Goal: Information Seeking & Learning: Learn about a topic

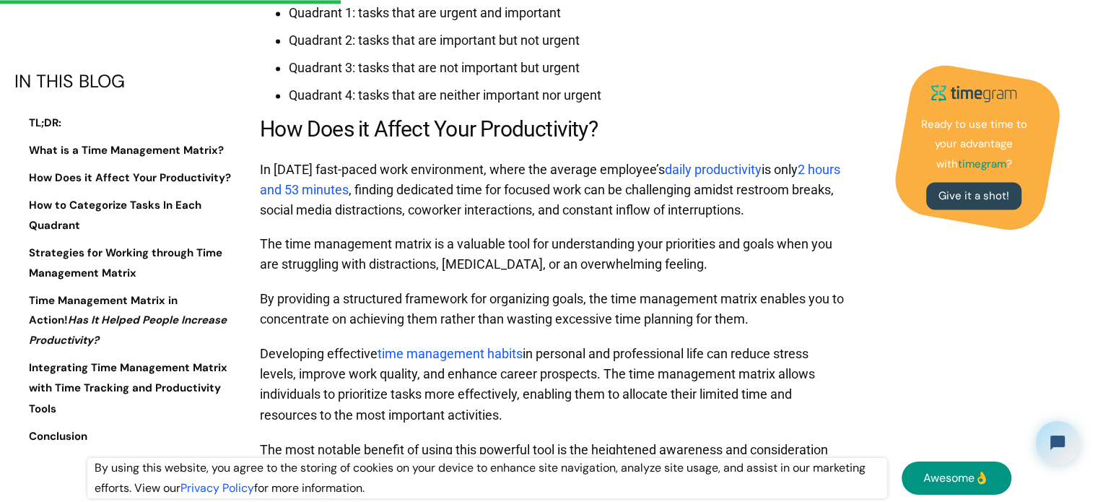
scroll to position [2310, 0]
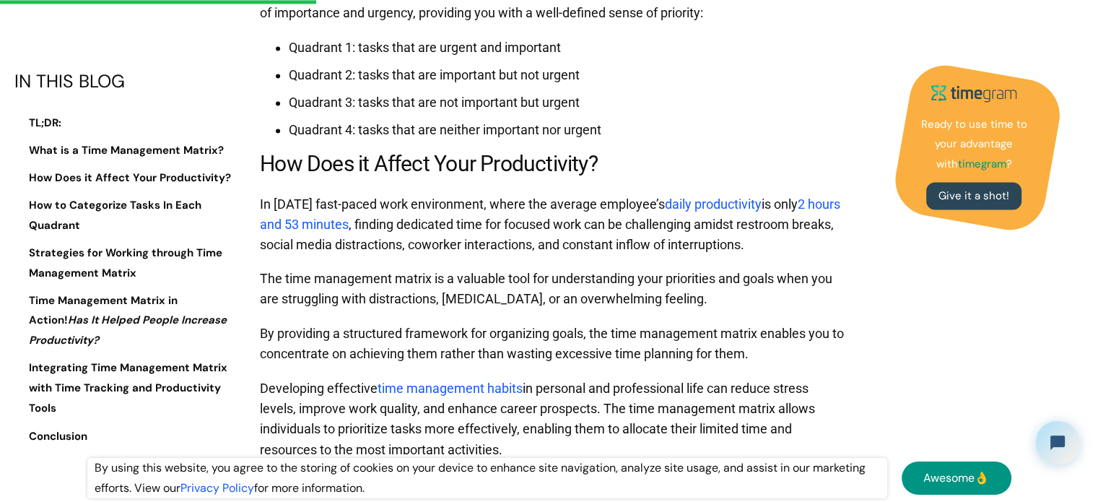
drag, startPoint x: 708, startPoint y: 303, endPoint x: 331, endPoint y: 279, distance: 378.3
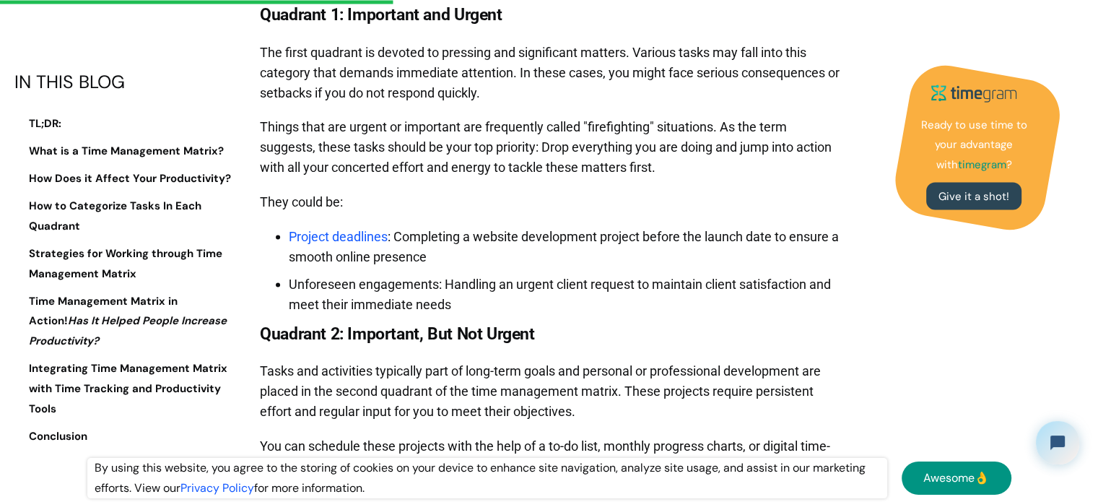
scroll to position [2960, 0]
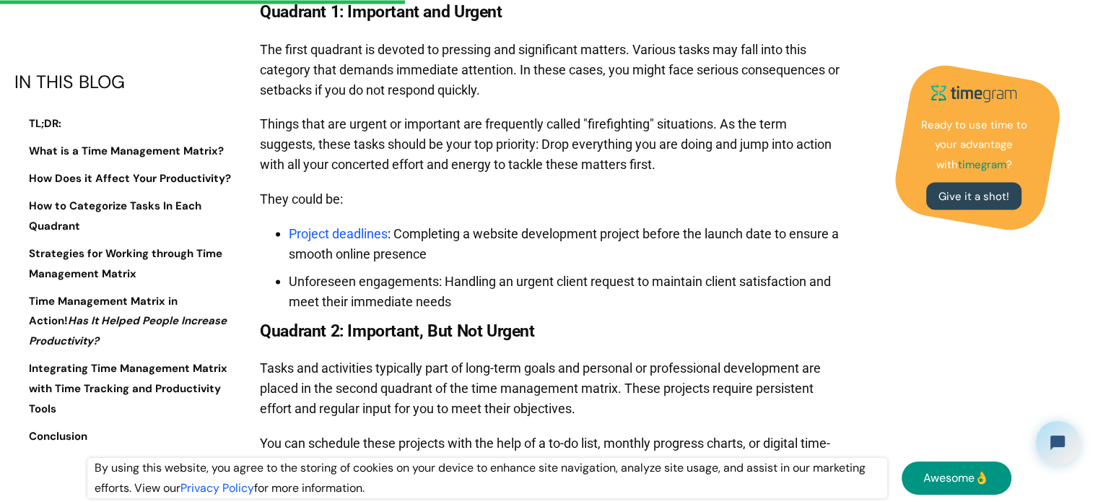
copy p "The time management matrix is a valuable tool for understanding your priorities…"
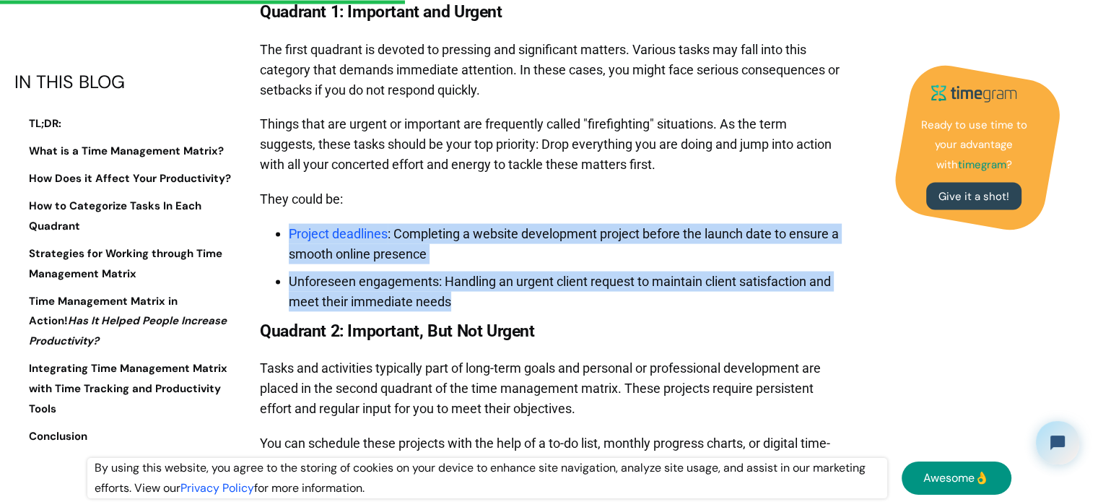
drag, startPoint x: 456, startPoint y: 300, endPoint x: 279, endPoint y: 233, distance: 189.0
click at [279, 233] on ul "Project deadlines : Completing a website development project before the launch …" at bounding box center [553, 264] width 586 height 95
copy ul "Project deadlines : Completing a website development project before the launch …"
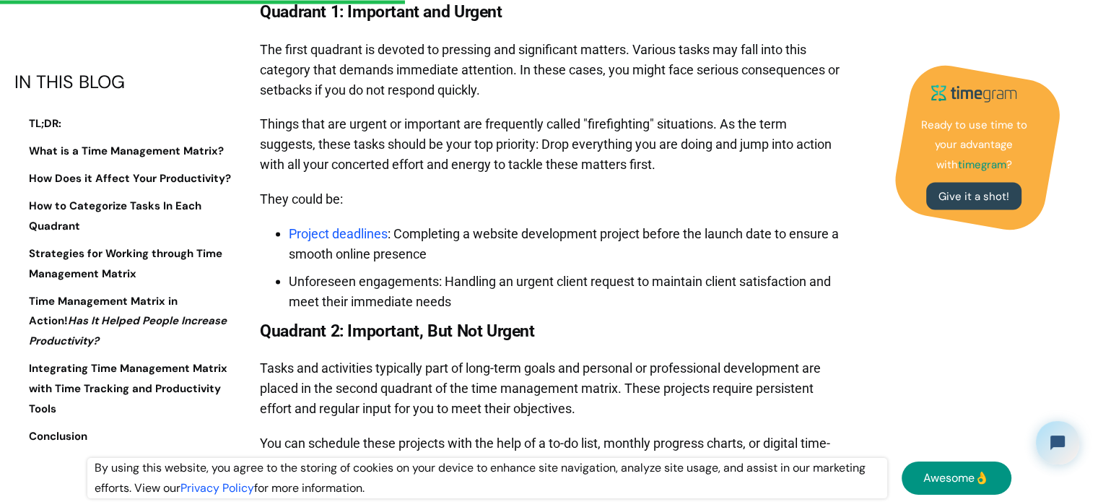
click at [508, 5] on h3 "Quadrant 1: Important and Urgent" at bounding box center [553, 12] width 586 height 25
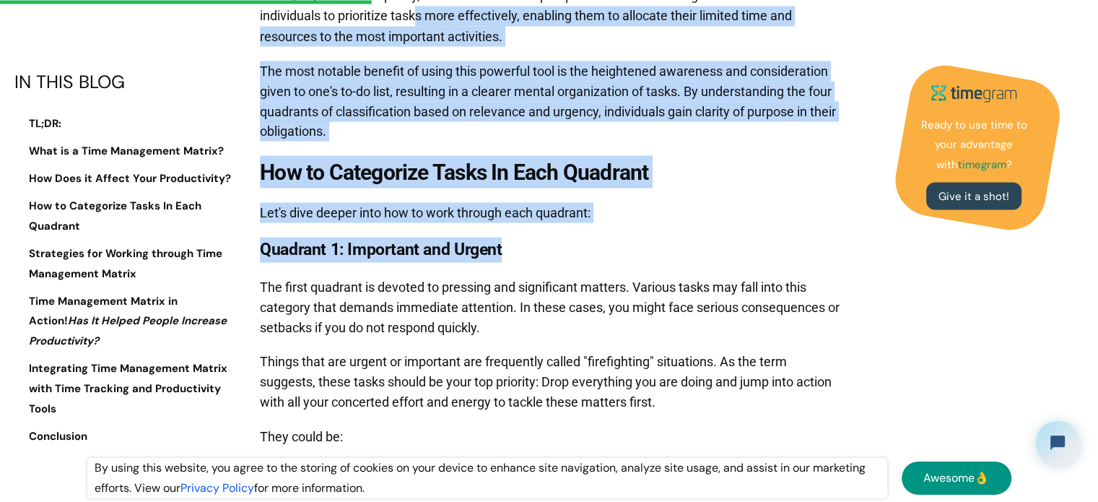
scroll to position [2631, 0]
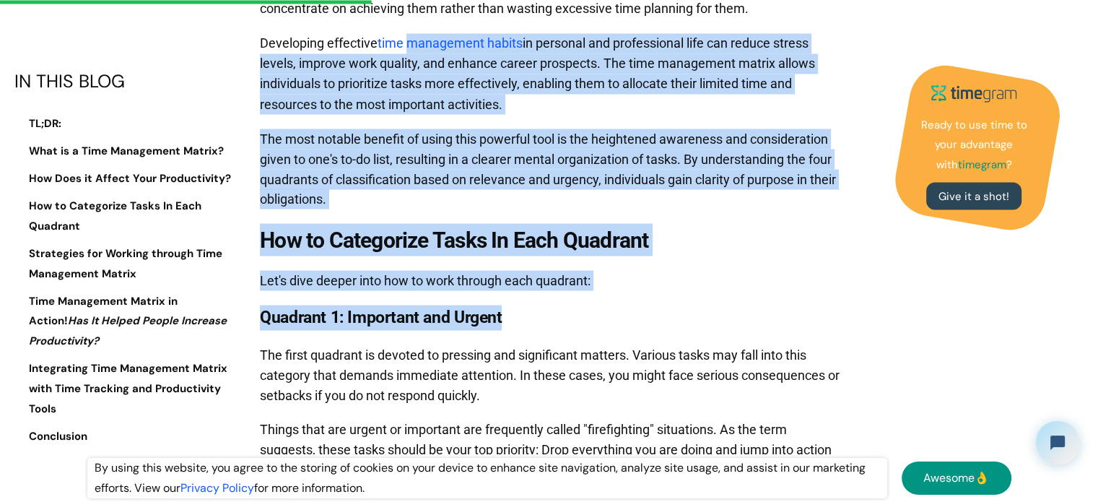
drag, startPoint x: 505, startPoint y: 12, endPoint x: 409, endPoint y: -2, distance: 97.8
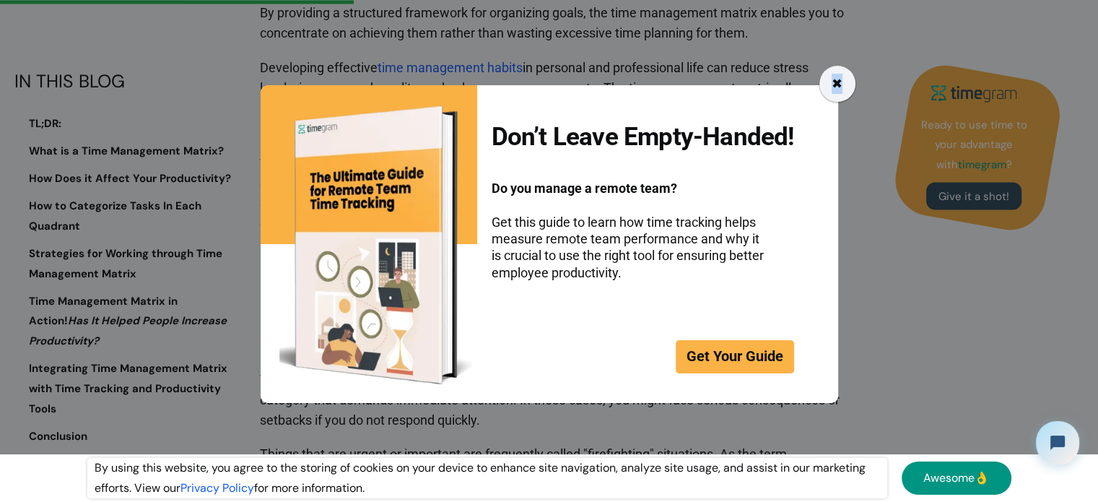
drag, startPoint x: 837, startPoint y: 74, endPoint x: 840, endPoint y: 82, distance: 8.5
click at [837, 76] on div "✖" at bounding box center [837, 84] width 36 height 36
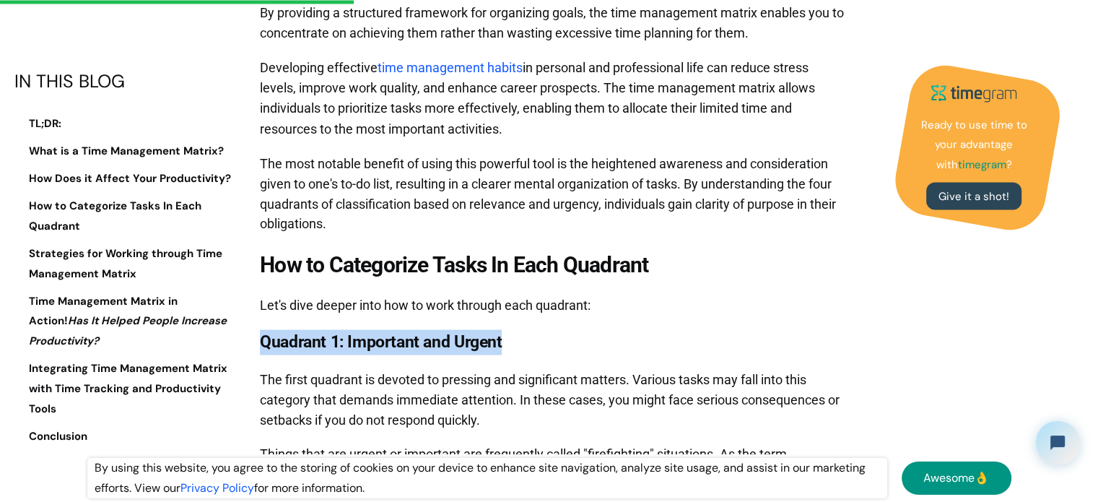
drag, startPoint x: 511, startPoint y: 340, endPoint x: 256, endPoint y: 340, distance: 254.9
copy strong "Quadrant 1: Important and Urgent"
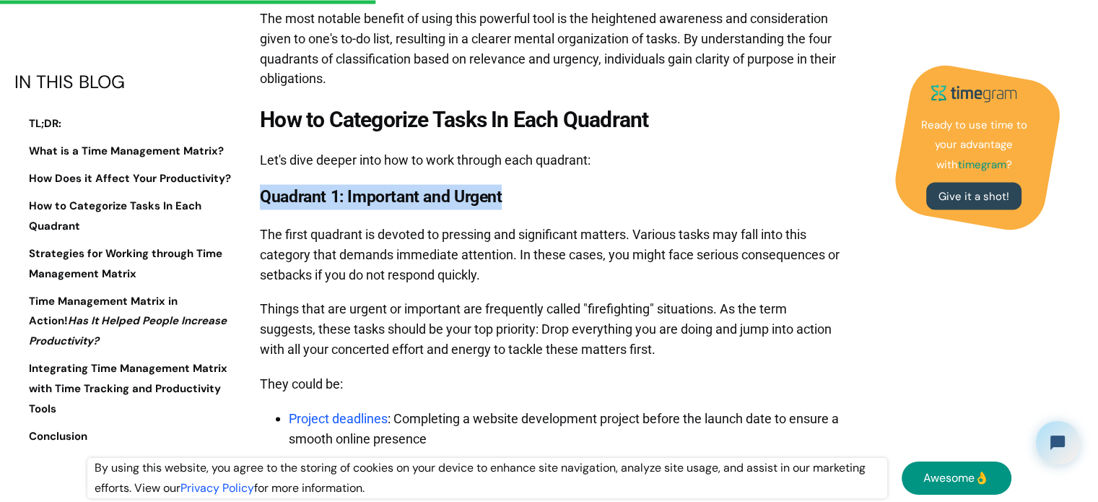
scroll to position [2920, 0]
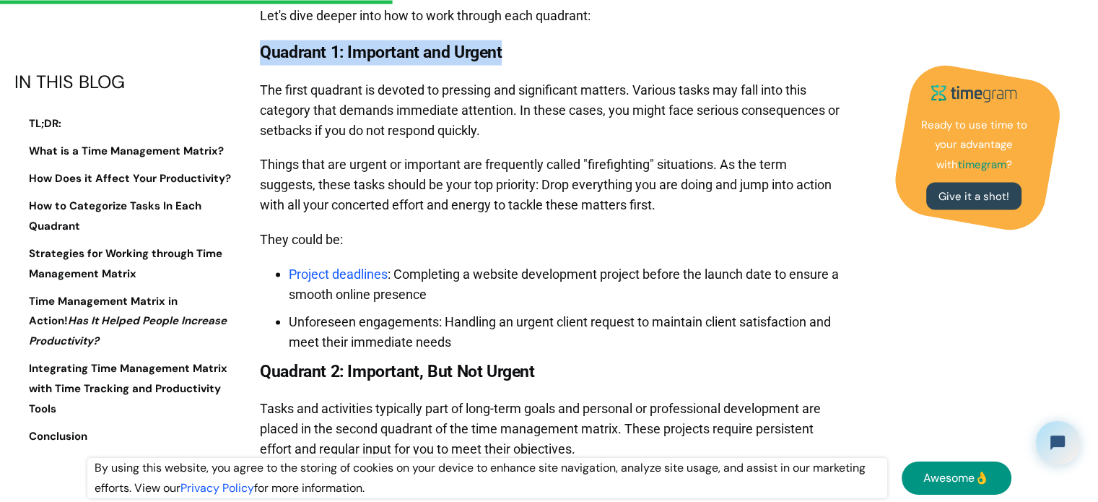
drag, startPoint x: 487, startPoint y: 127, endPoint x: 251, endPoint y: 87, distance: 239.5
copy p "The first quadrant is devoted to pressing and significant matters. Various task…"
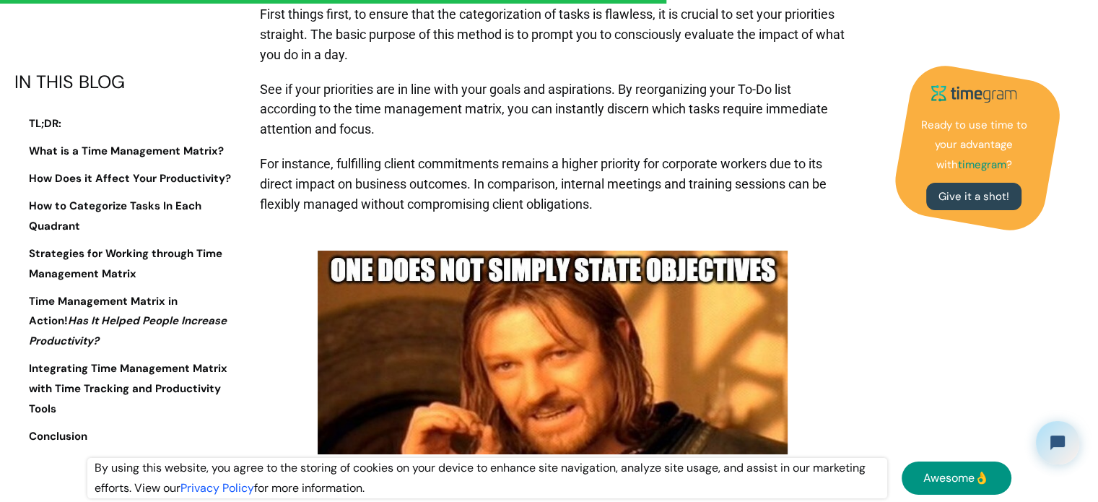
scroll to position [5447, 0]
